Goal: Task Accomplishment & Management: Complete application form

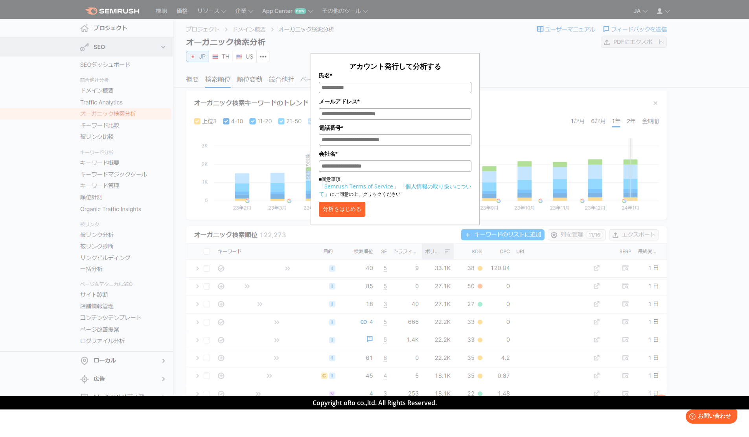
click at [343, 216] on button "分析をはじめる" at bounding box center [342, 209] width 46 height 15
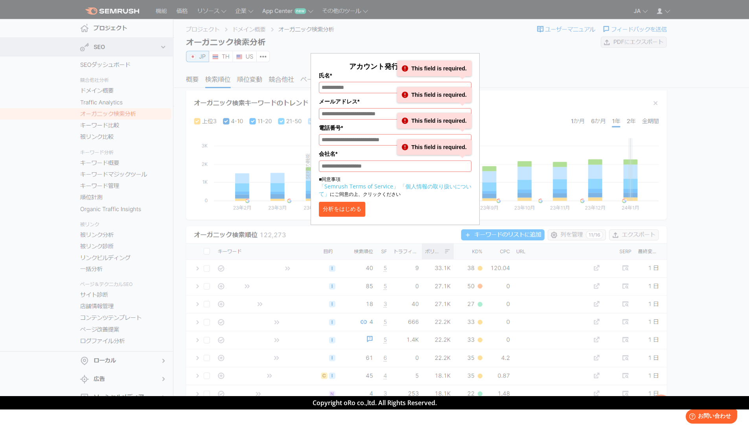
click at [343, 216] on button "分析をはじめる" at bounding box center [342, 209] width 46 height 15
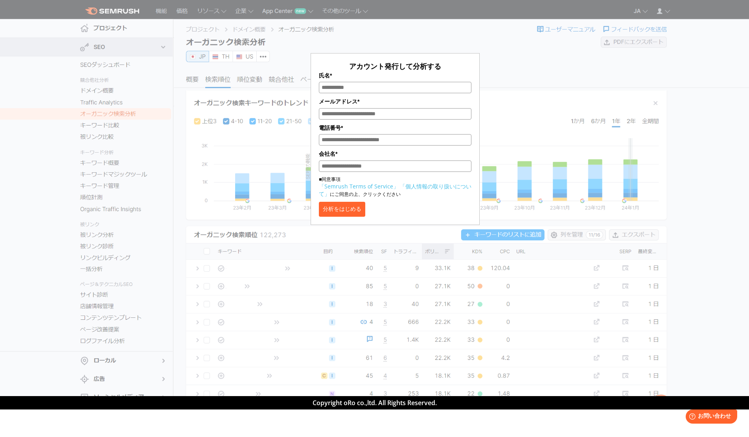
click at [361, 207] on button "分析をはじめる" at bounding box center [342, 209] width 46 height 15
